Goal: Book appointment/travel/reservation

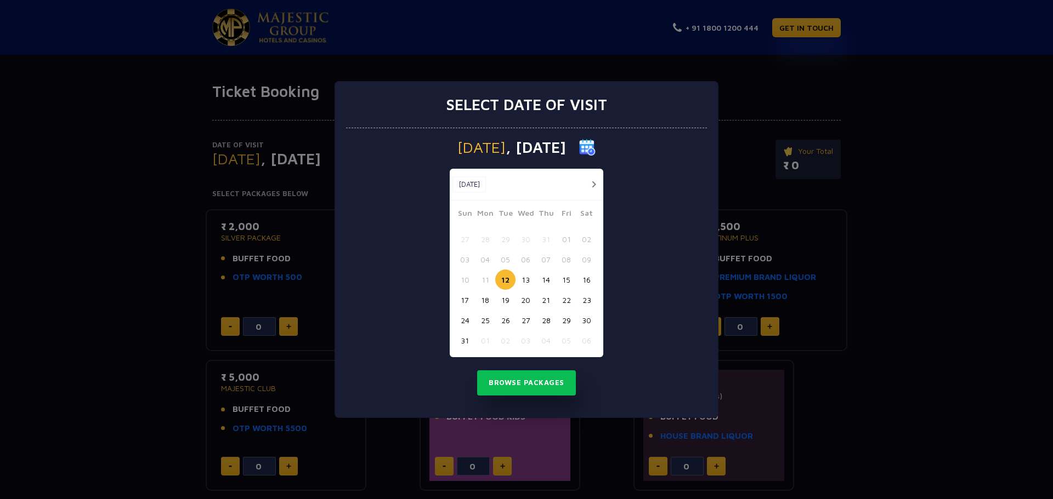
click at [545, 280] on button "14" at bounding box center [546, 280] width 20 height 20
click at [566, 383] on button "Browse Packages" at bounding box center [526, 383] width 99 height 25
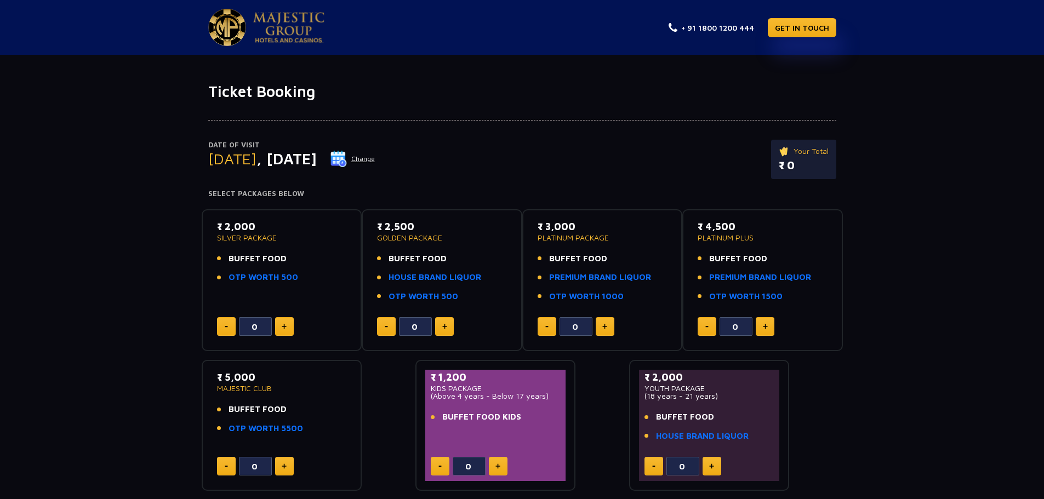
click at [443, 327] on img at bounding box center [444, 326] width 5 height 5
type input "2"
click at [232, 24] on img at bounding box center [227, 27] width 38 height 37
click at [396, 274] on link "HOUSE BRAND LIQUOR" at bounding box center [435, 277] width 93 height 13
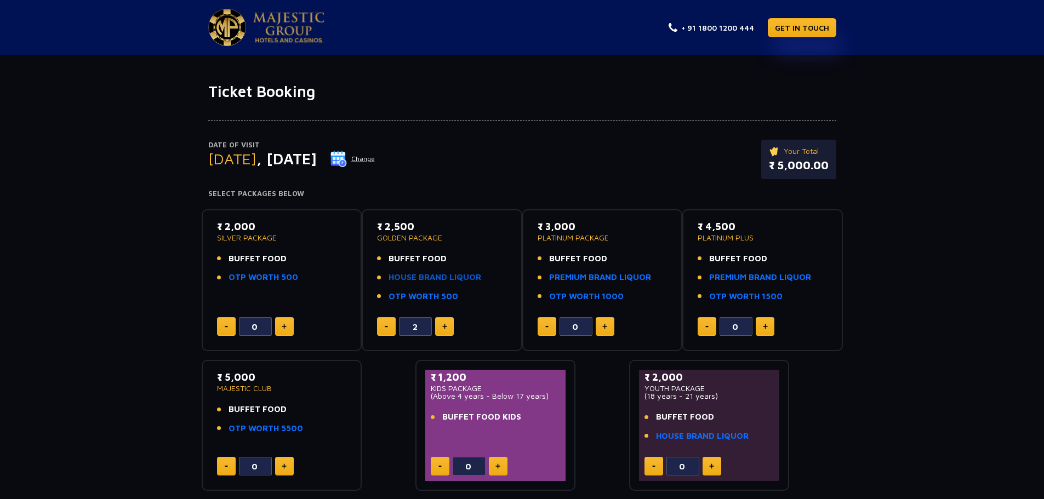
click at [437, 274] on link "HOUSE BRAND LIQUOR" at bounding box center [435, 277] width 93 height 13
